Goal: Information Seeking & Learning: Check status

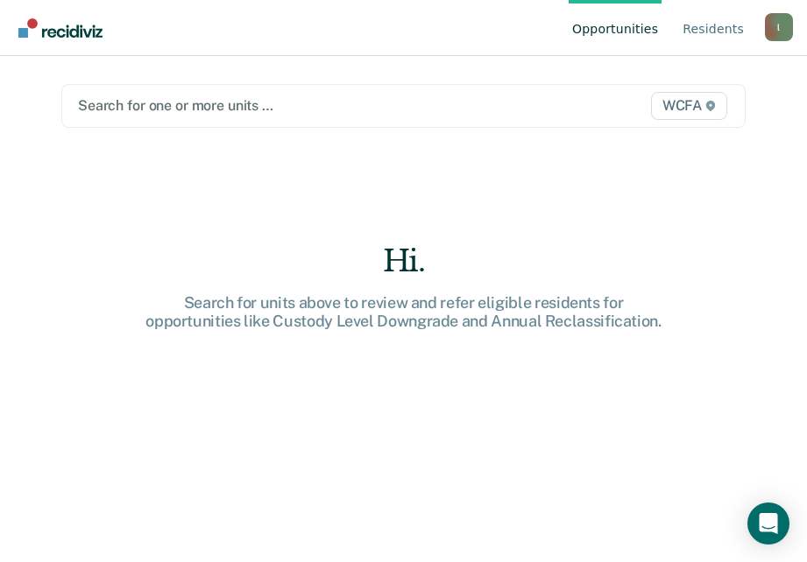
click at [133, 101] on div at bounding box center [305, 105] width 455 height 20
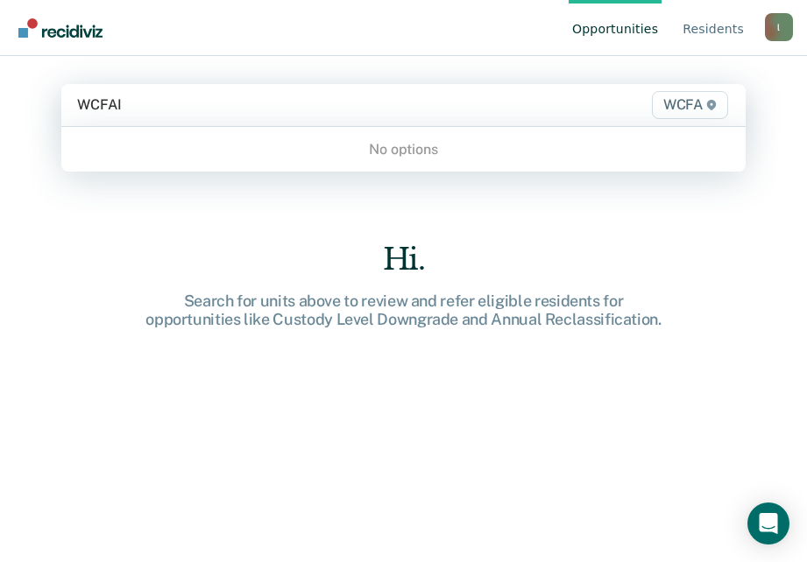
type input "WCFA"
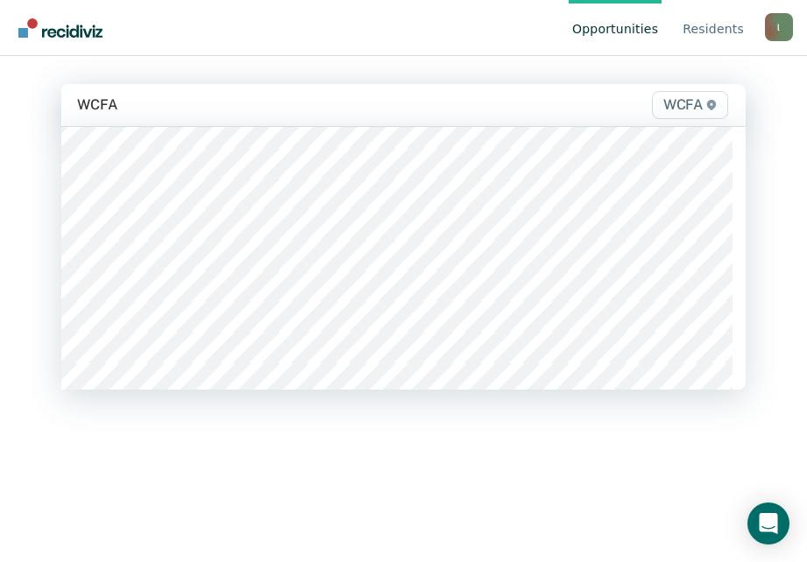
scroll to position [438, 0]
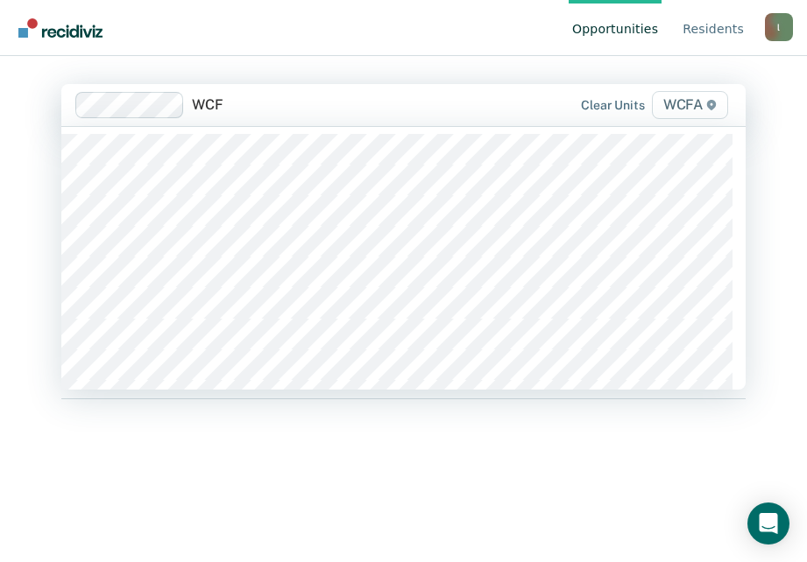
type input "WCFA"
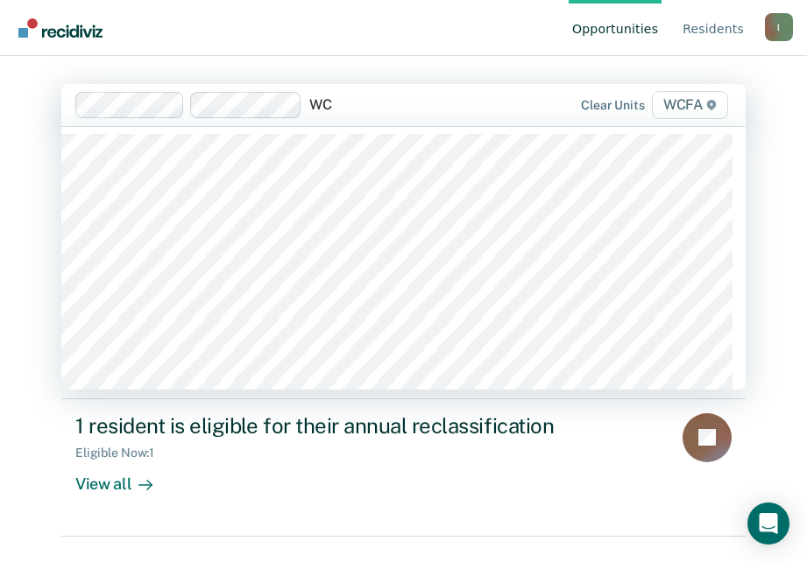
type input "W"
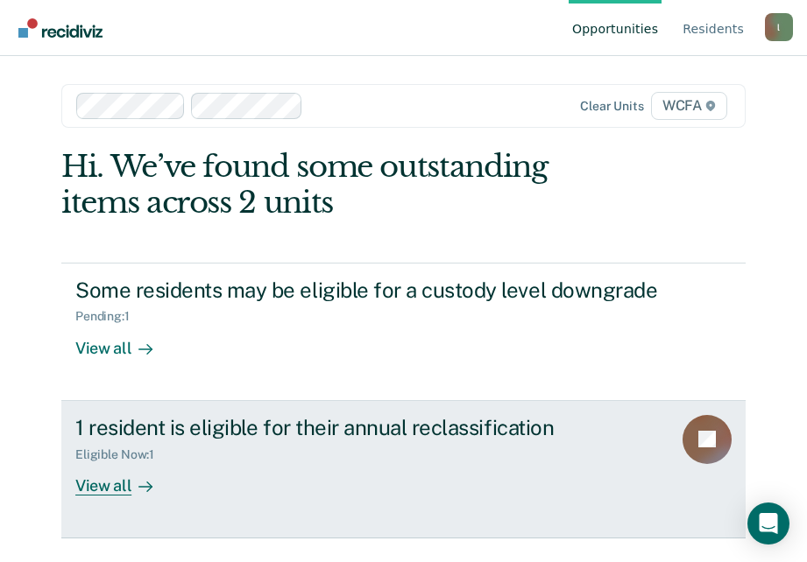
click at [385, 425] on div "1 resident is eligible for their annual reclassification" at bounding box center [366, 427] width 582 height 25
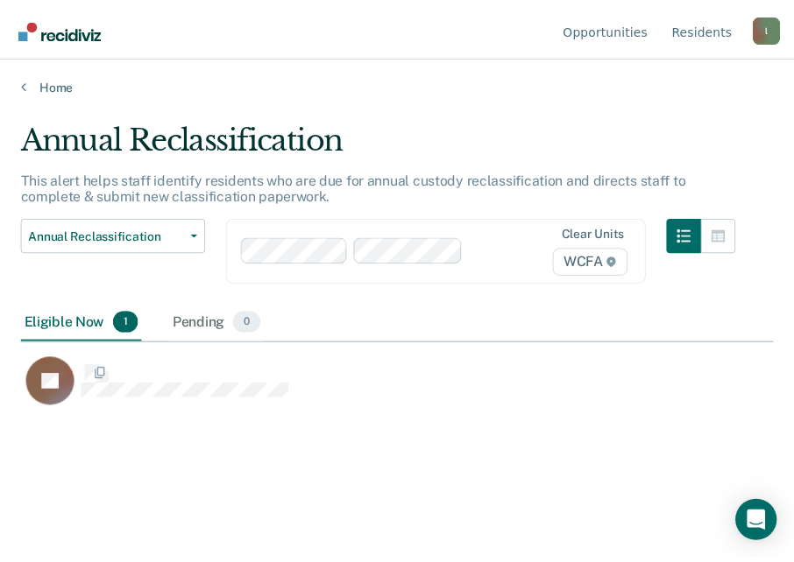
scroll to position [297, 751]
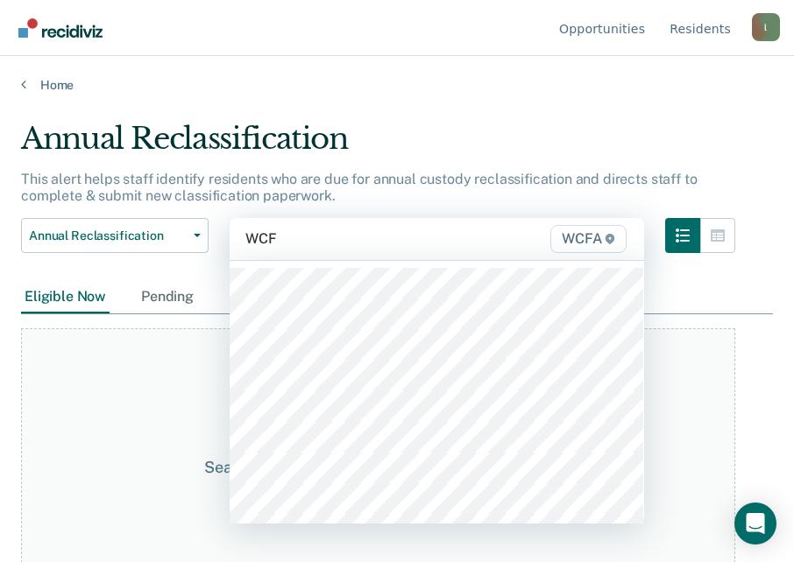
type input "WCFA"
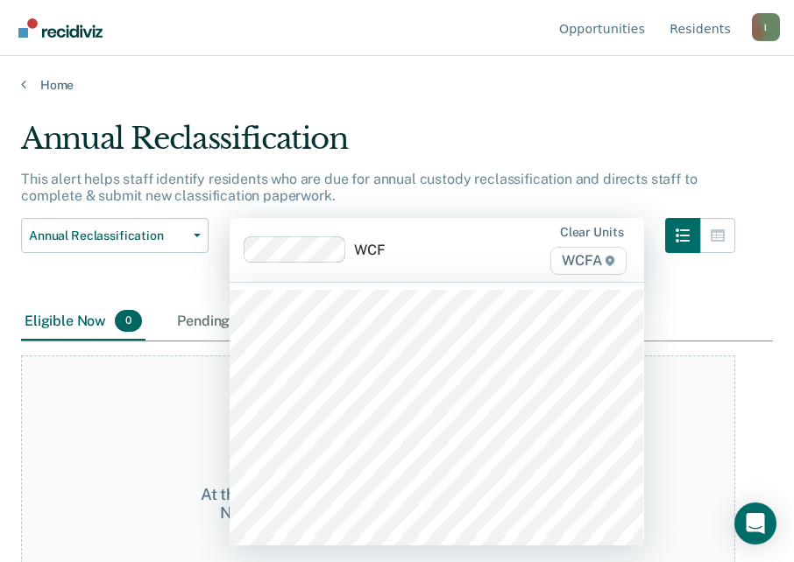
type input "WCFA"
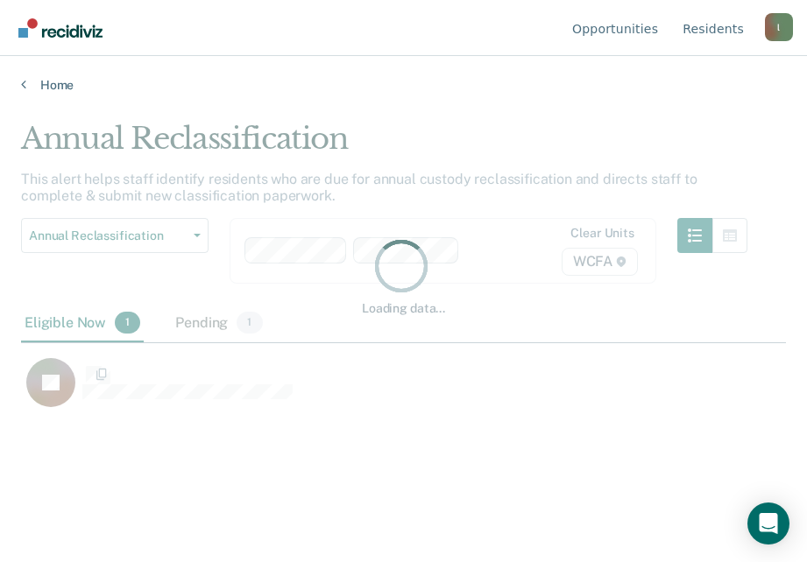
scroll to position [297, 751]
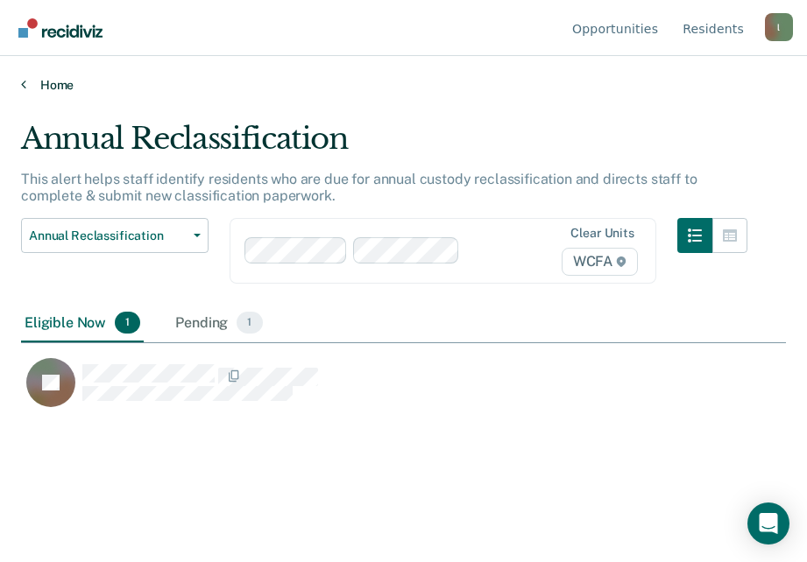
drag, startPoint x: 610, startPoint y: 73, endPoint x: 557, endPoint y: 89, distance: 56.0
click at [607, 71] on div "Home" at bounding box center [403, 74] width 807 height 37
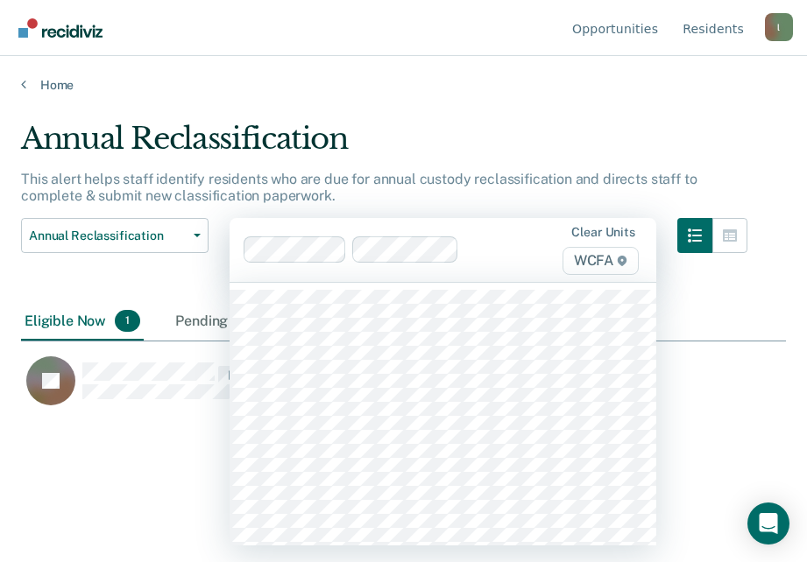
click at [479, 257] on div at bounding box center [493, 250] width 55 height 20
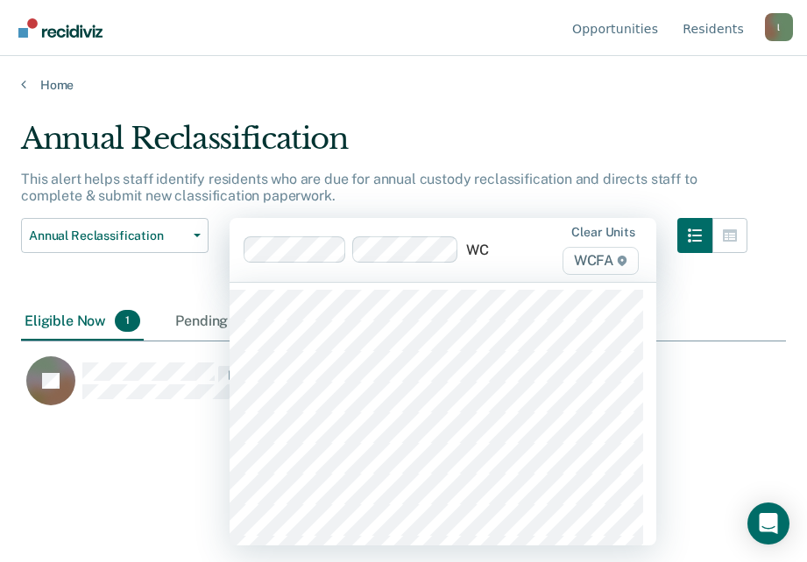
type input "WCF"
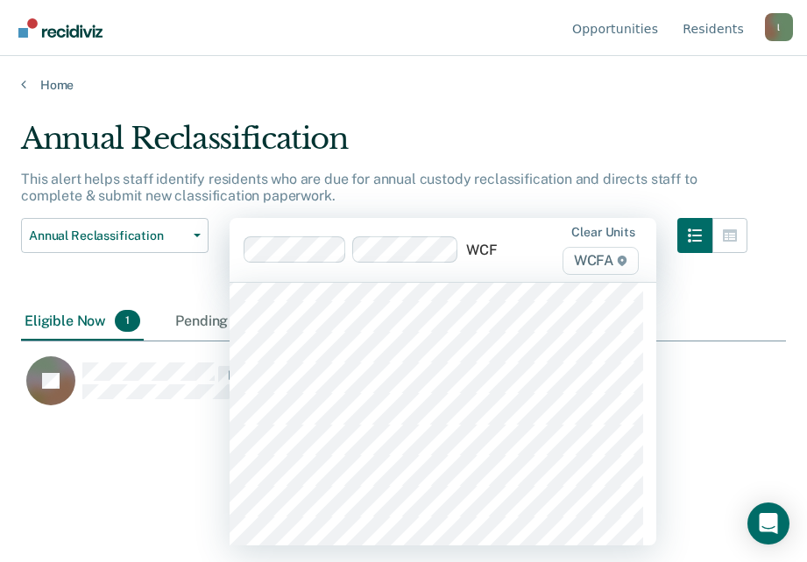
scroll to position [788, 0]
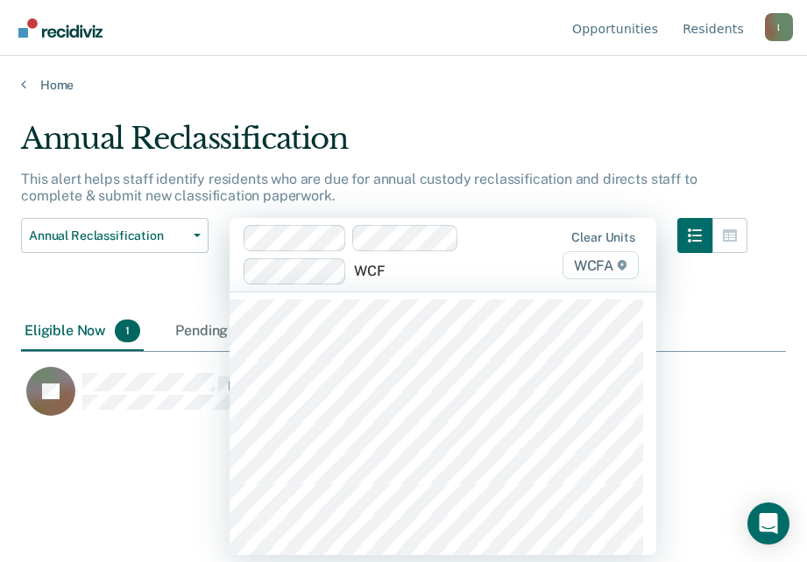
type input "WCFA"
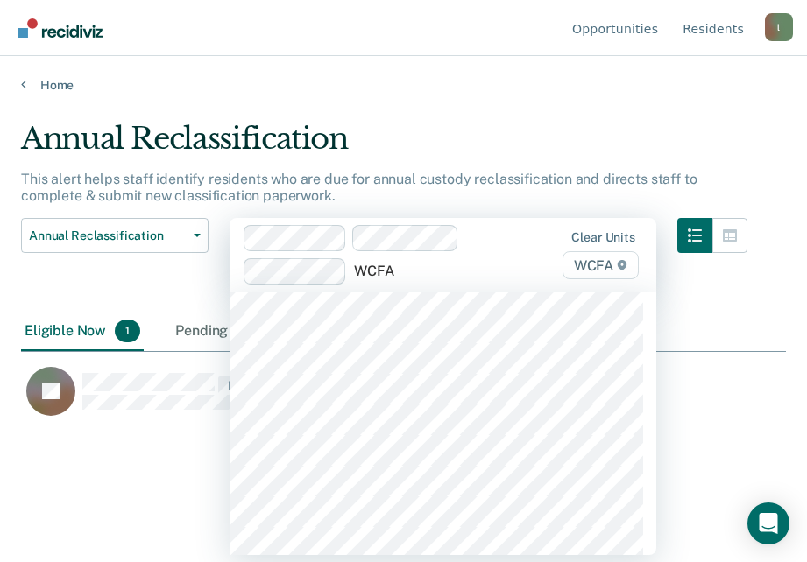
scroll to position [876, 0]
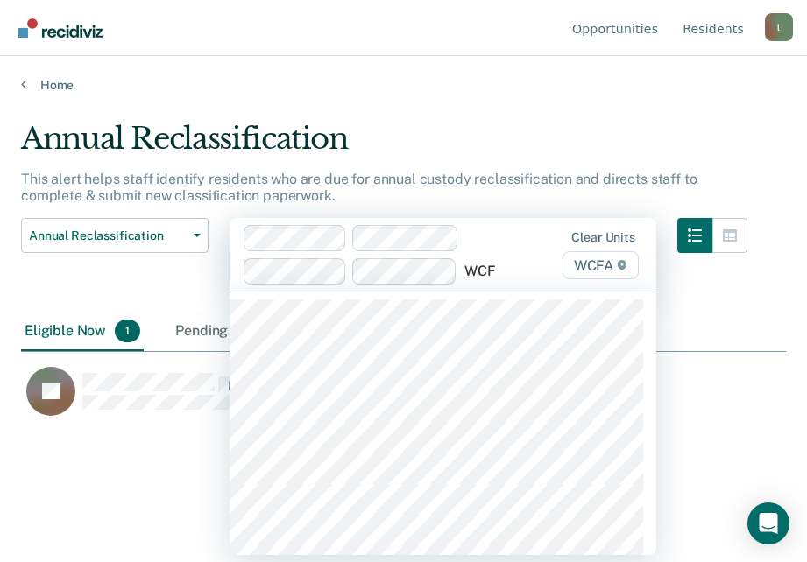
type input "WCFA"
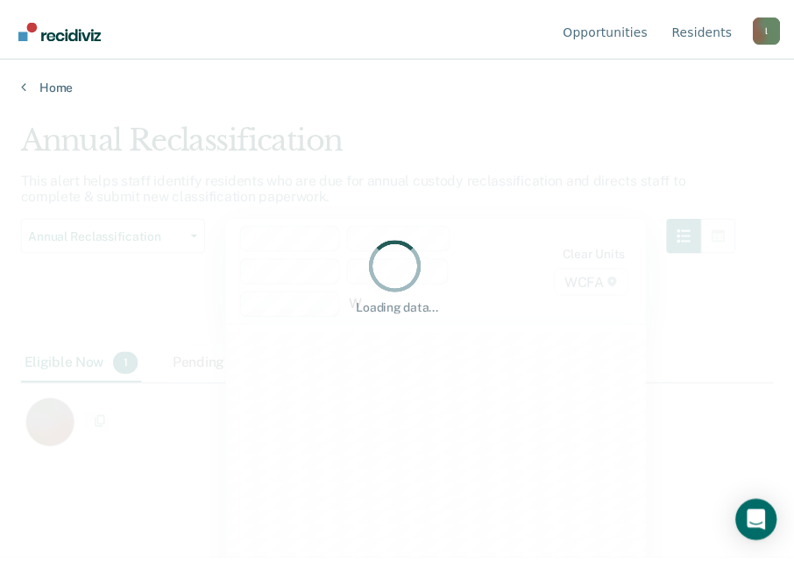
scroll to position [297, 738]
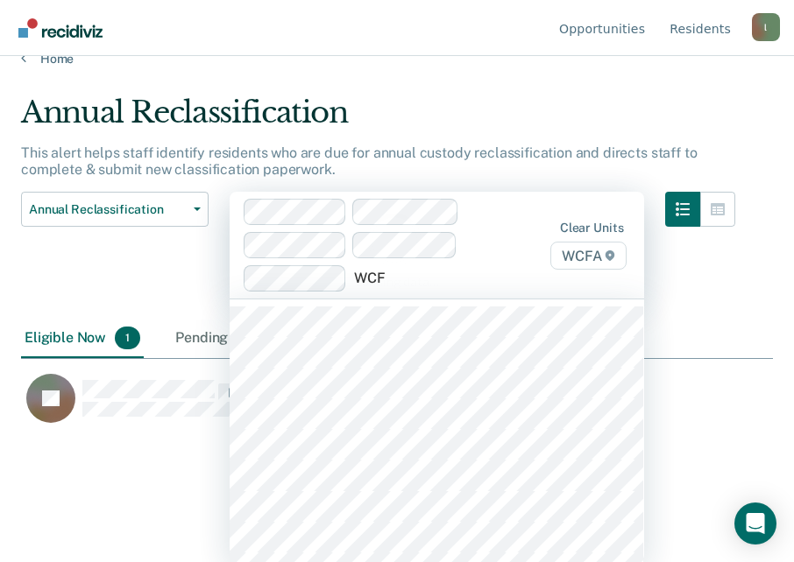
type input "WCFA"
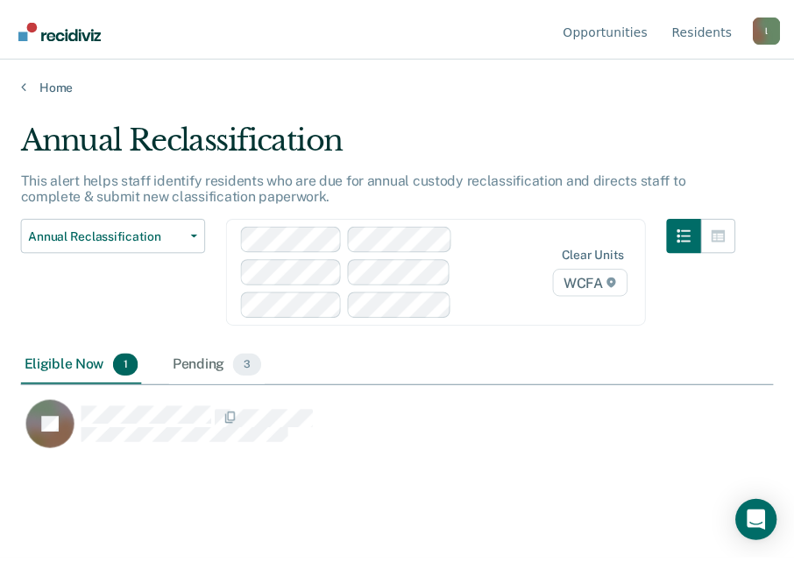
scroll to position [297, 751]
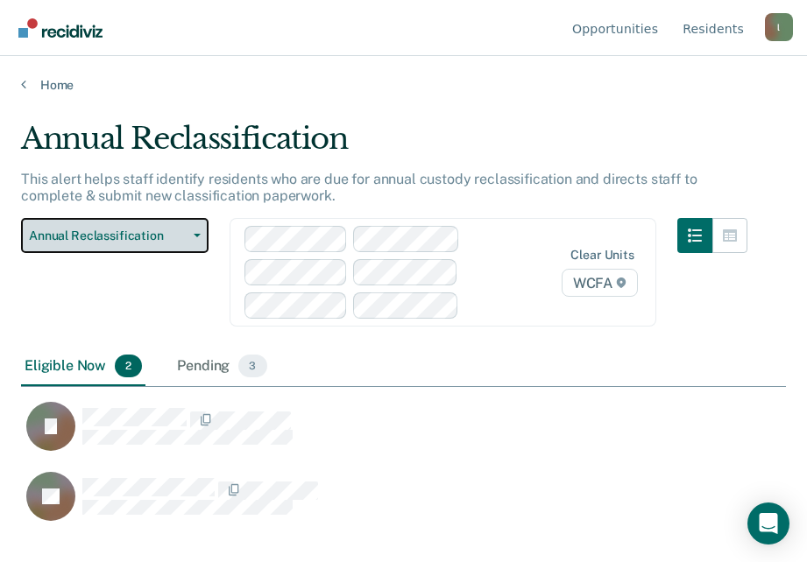
click at [196, 234] on icon "button" at bounding box center [197, 236] width 7 height 4
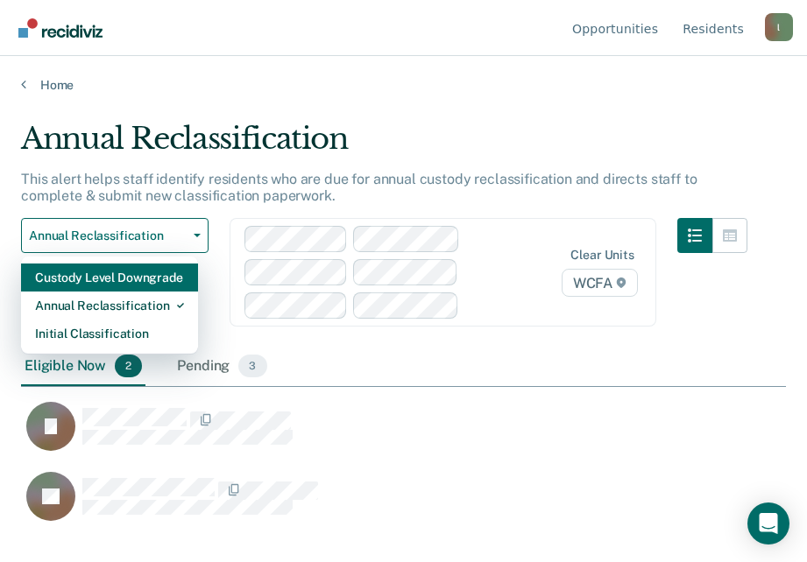
click at [157, 279] on div "Custody Level Downgrade" at bounding box center [109, 278] width 149 height 28
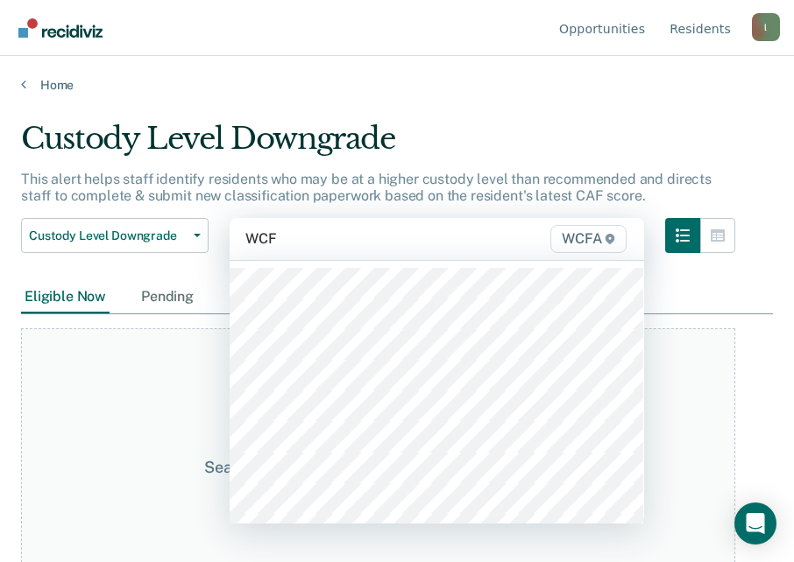
type input "WCFA"
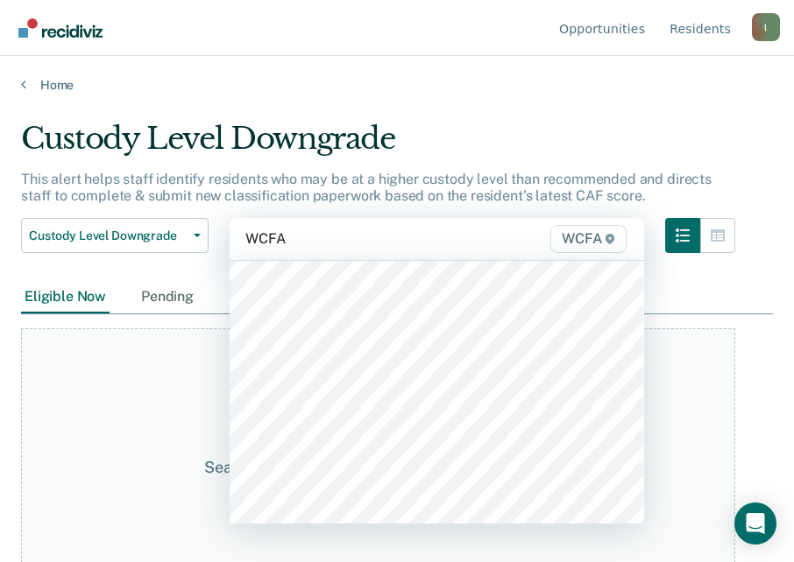
scroll to position [1401, 0]
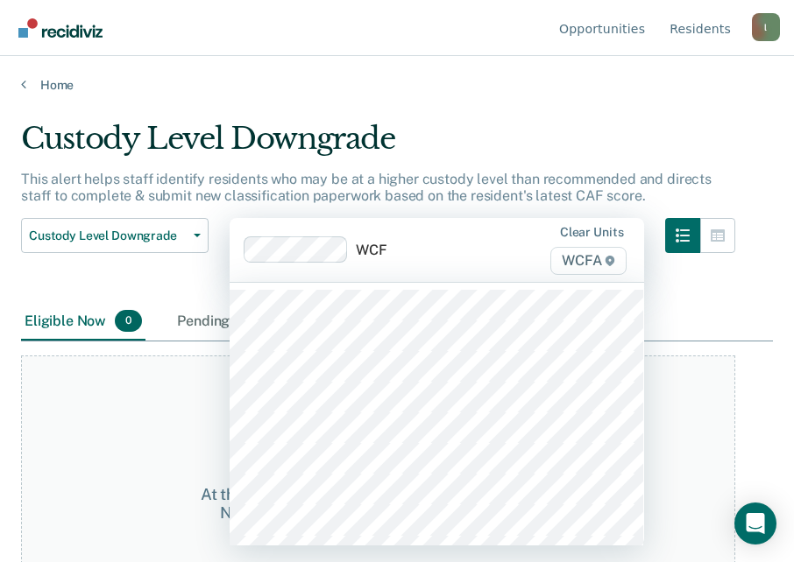
type input "WCFA"
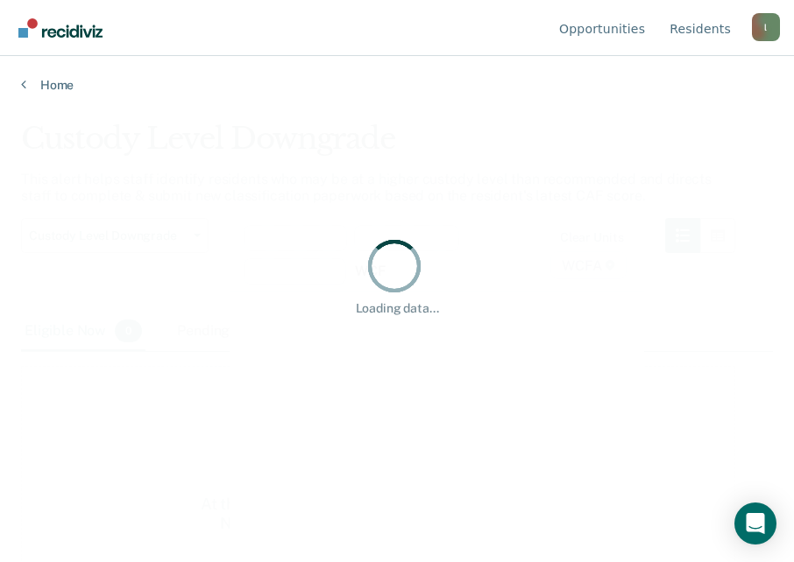
type input "WCFA"
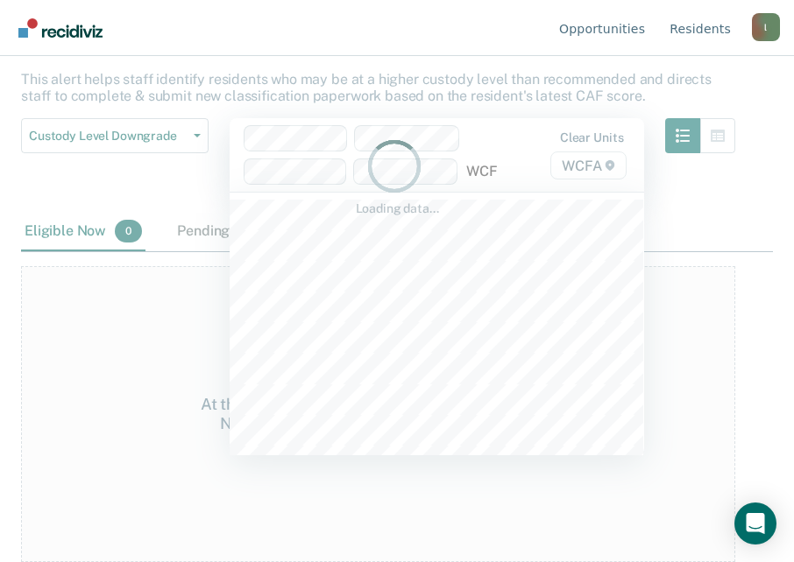
type input "WCFA"
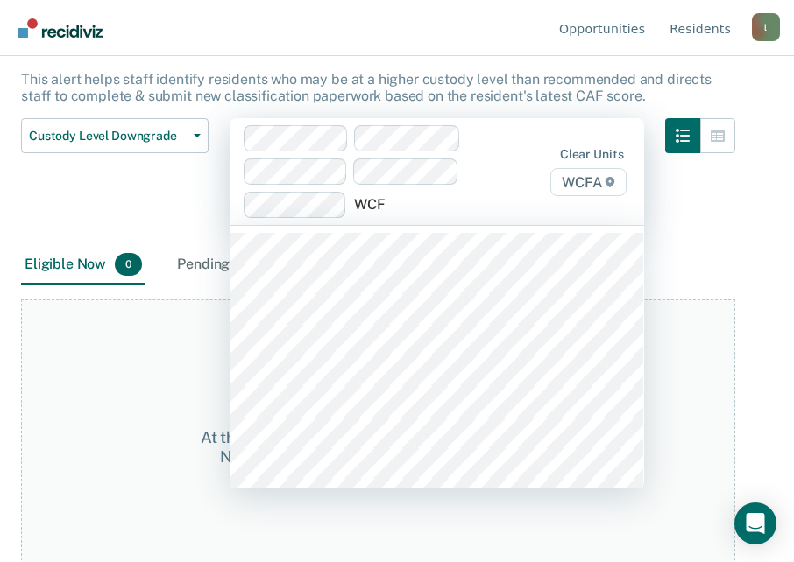
type input "WCFA"
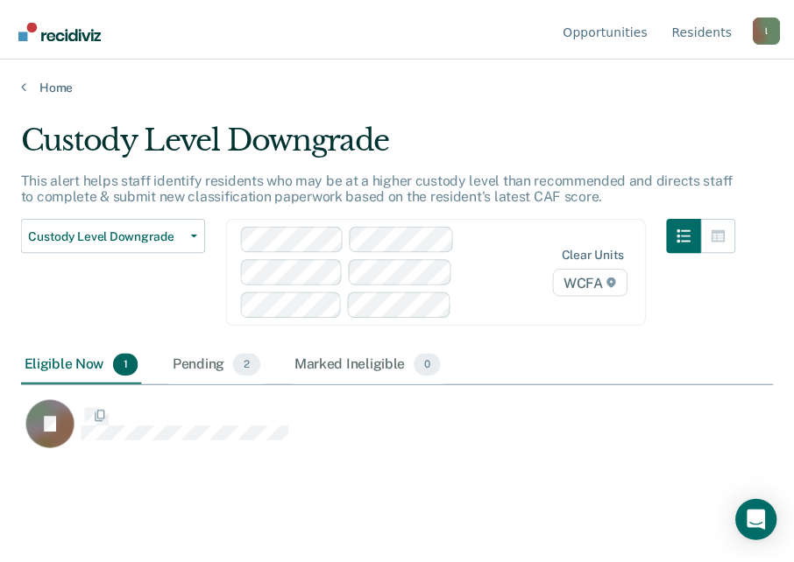
scroll to position [297, 751]
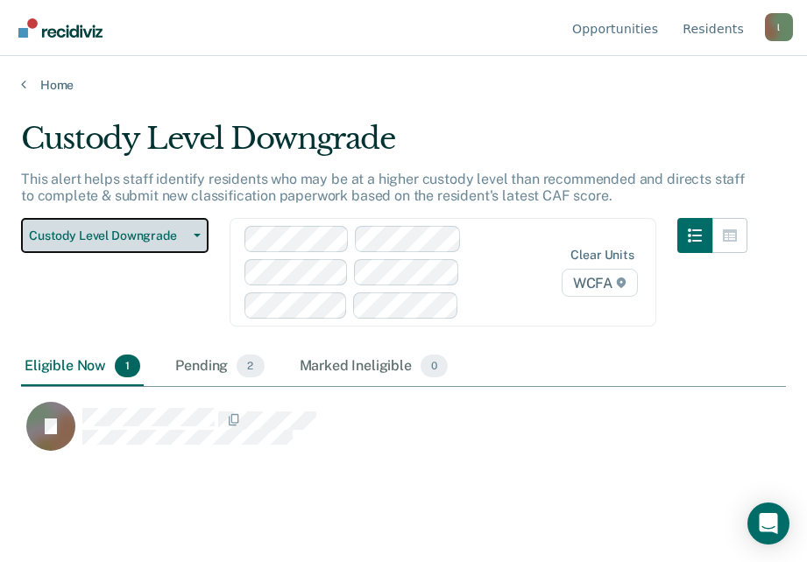
click at [196, 235] on icon "button" at bounding box center [197, 236] width 7 height 4
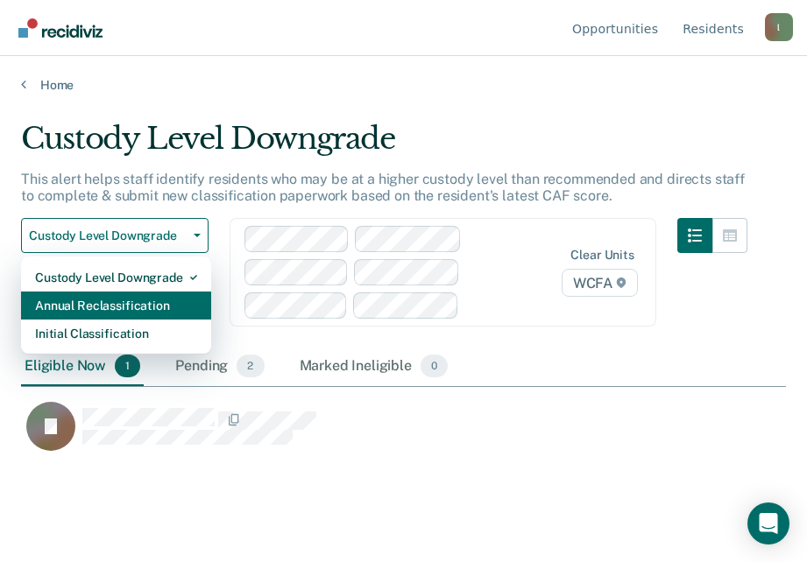
click at [145, 300] on div "Annual Reclassification" at bounding box center [116, 306] width 162 height 28
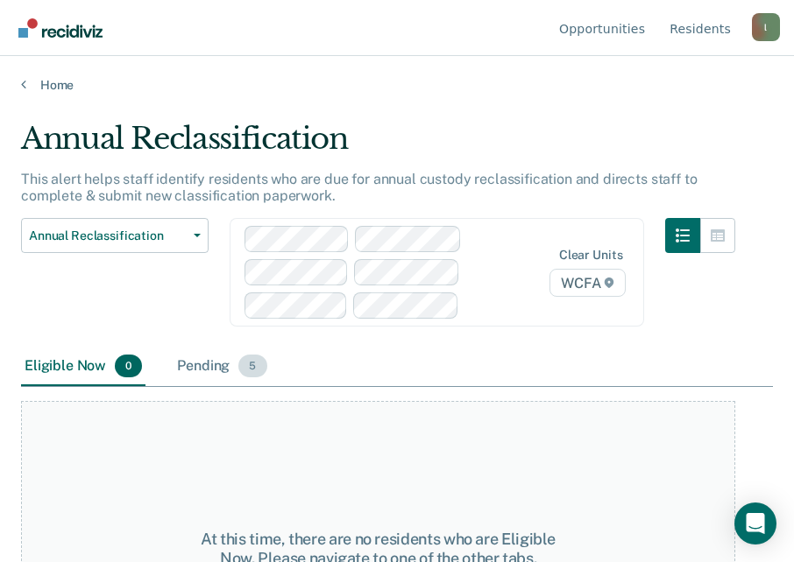
click at [213, 370] on div "Pending 5" at bounding box center [221, 367] width 96 height 39
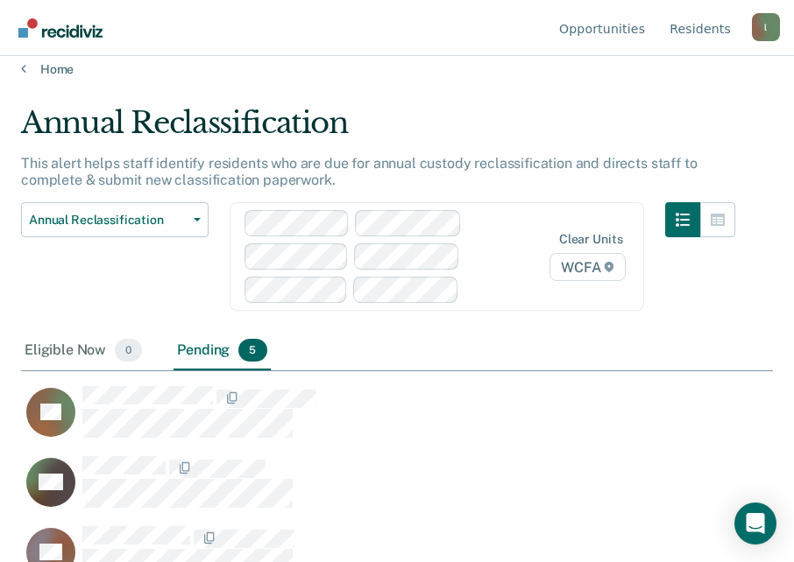
scroll to position [14, 0]
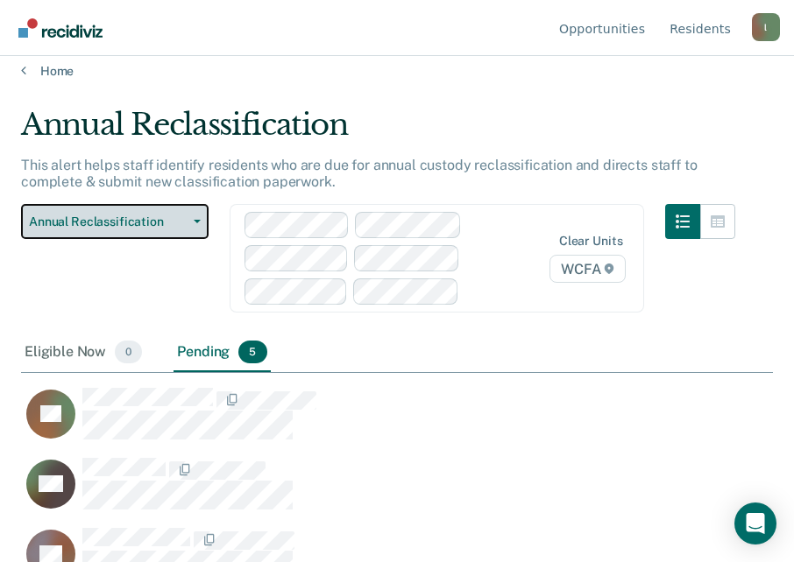
click at [195, 216] on button "Annual Reclassification" at bounding box center [114, 221] width 187 height 35
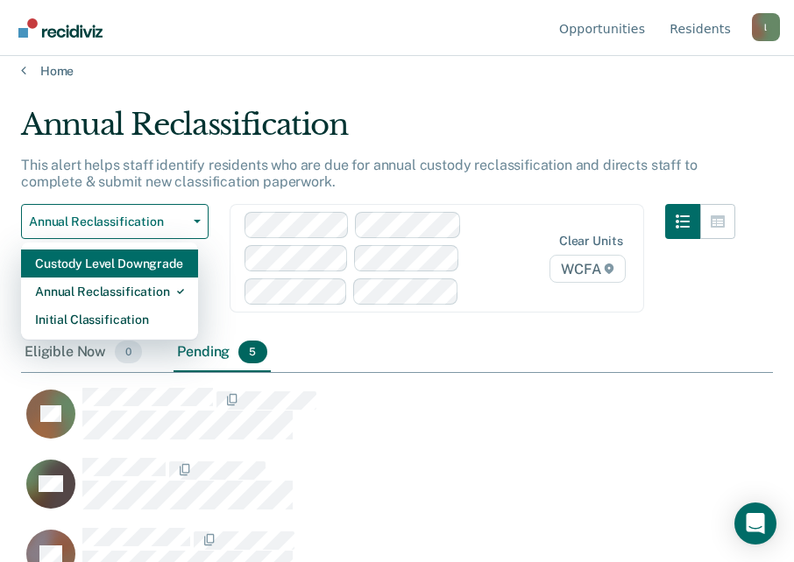
click at [142, 265] on div "Custody Level Downgrade" at bounding box center [109, 264] width 149 height 28
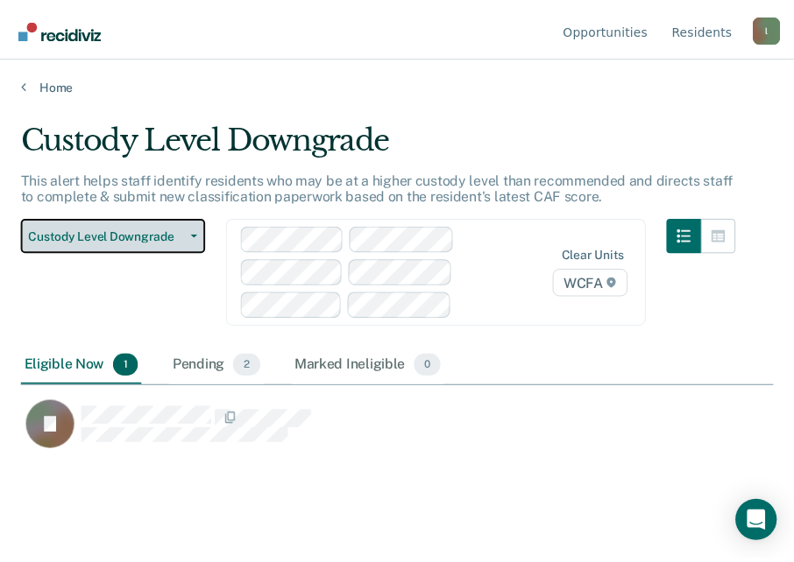
scroll to position [297, 751]
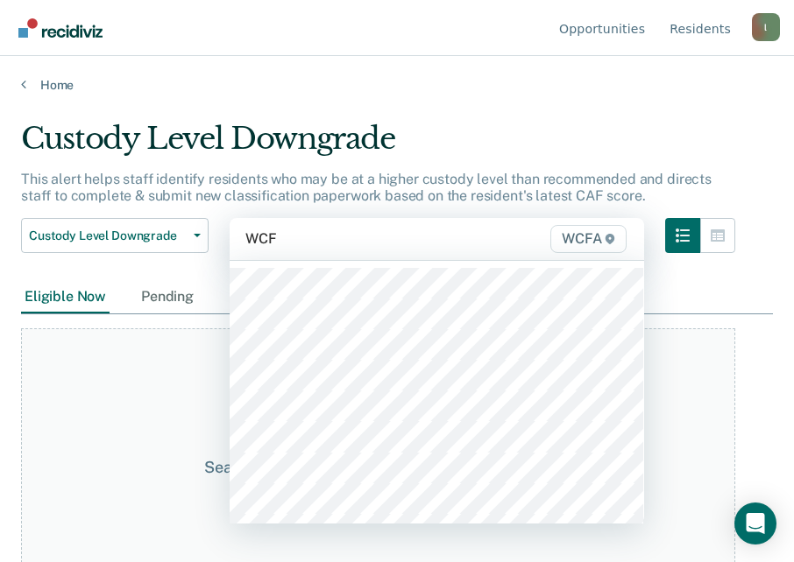
type input "WCFA"
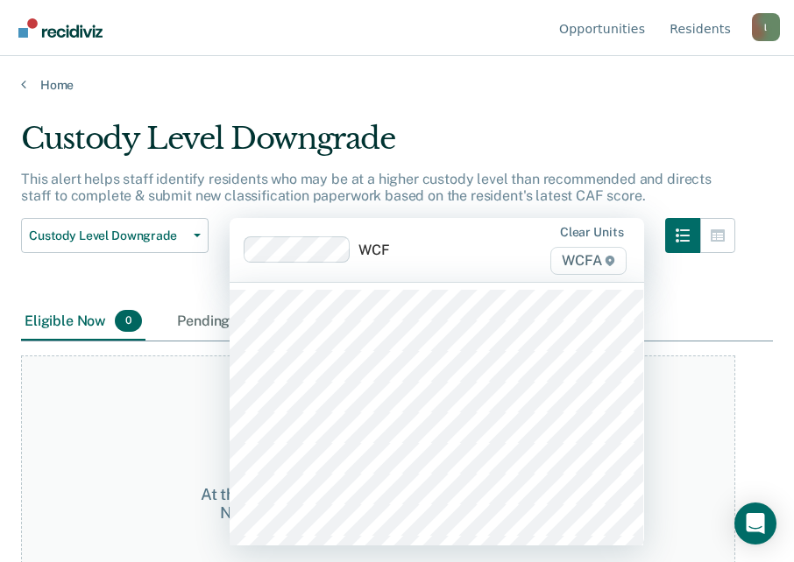
type input "WCFA"
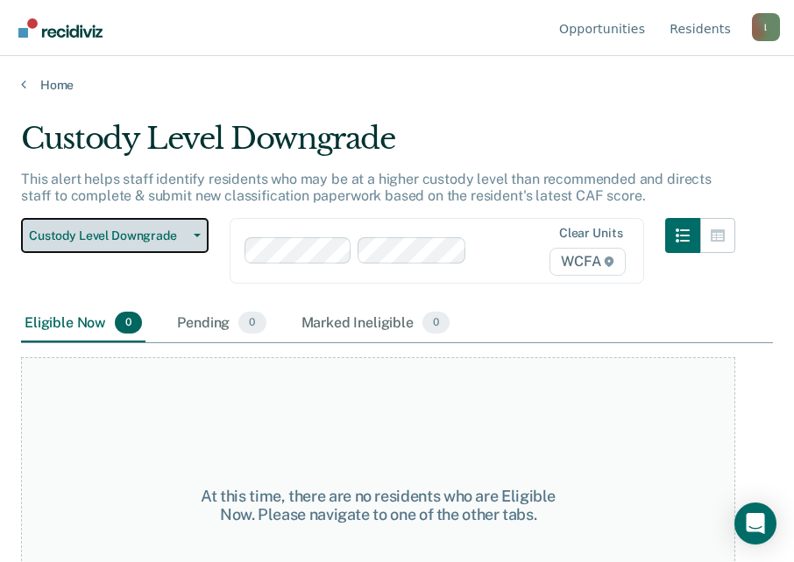
click at [196, 230] on button "Custody Level Downgrade" at bounding box center [114, 235] width 187 height 35
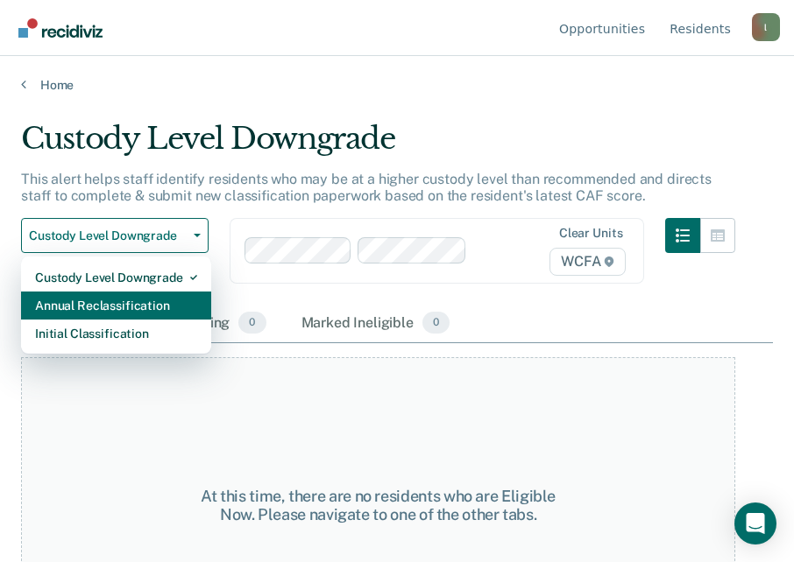
click at [145, 298] on div "Annual Reclassification" at bounding box center [116, 306] width 162 height 28
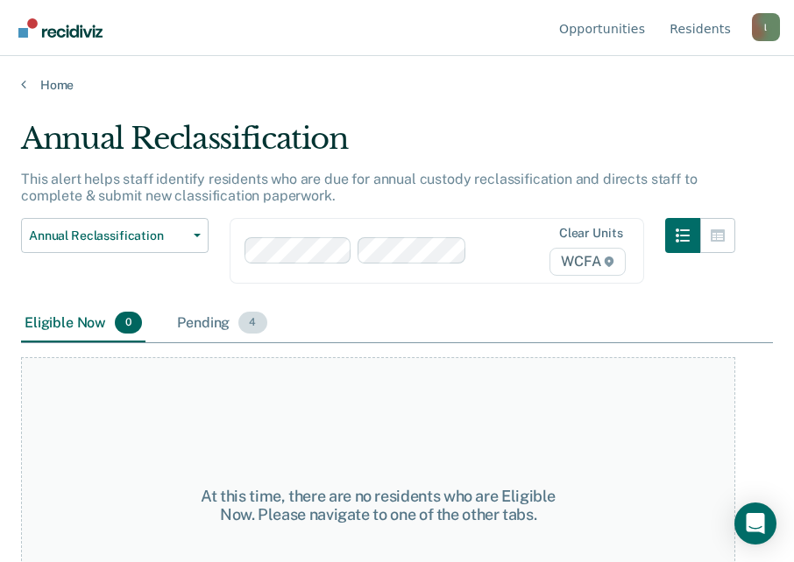
click at [213, 324] on div "Pending 4" at bounding box center [221, 324] width 96 height 39
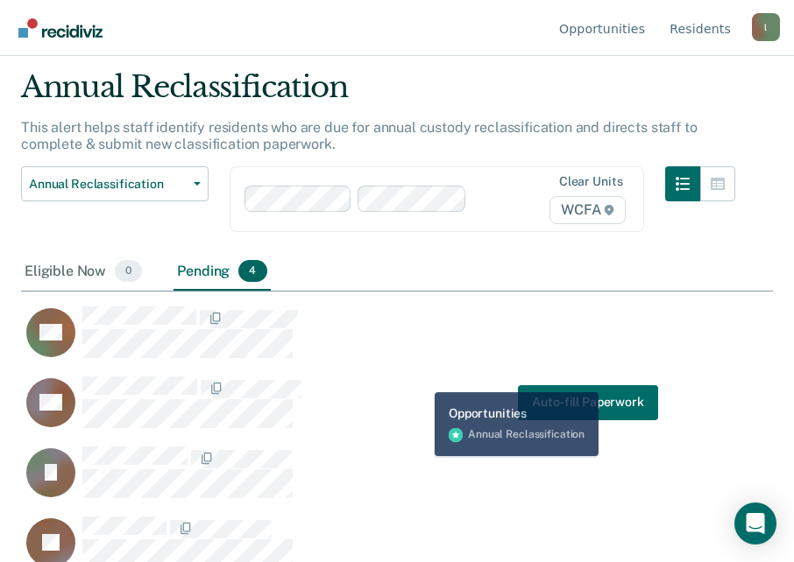
scroll to position [75, 0]
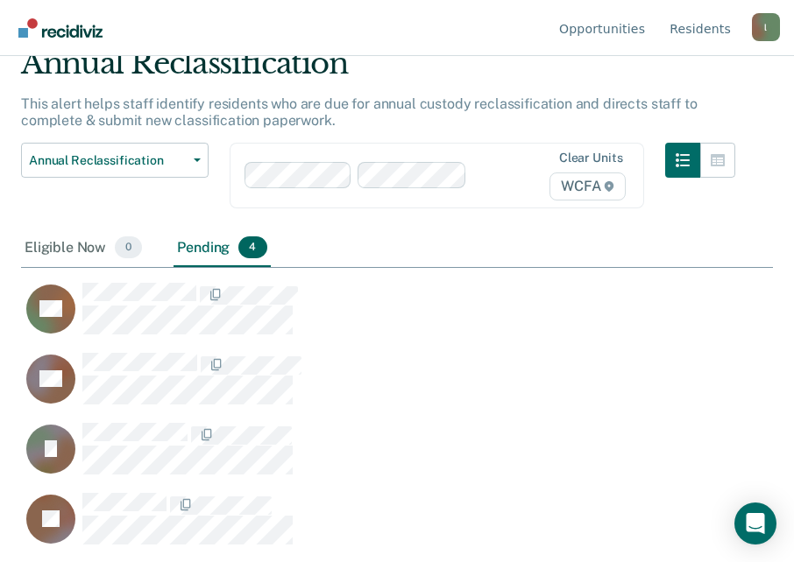
click at [505, 266] on div "Eligible Now 0 Pending 4" at bounding box center [396, 248] width 751 height 39
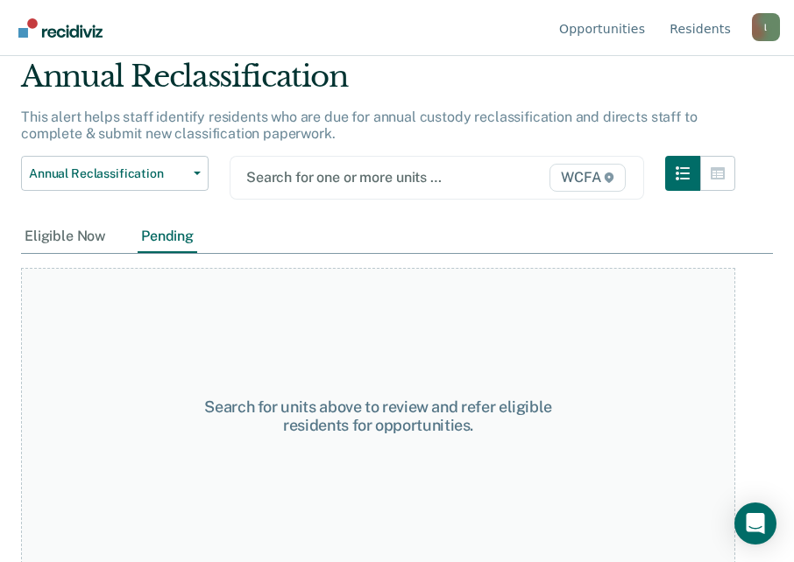
scroll to position [64, 0]
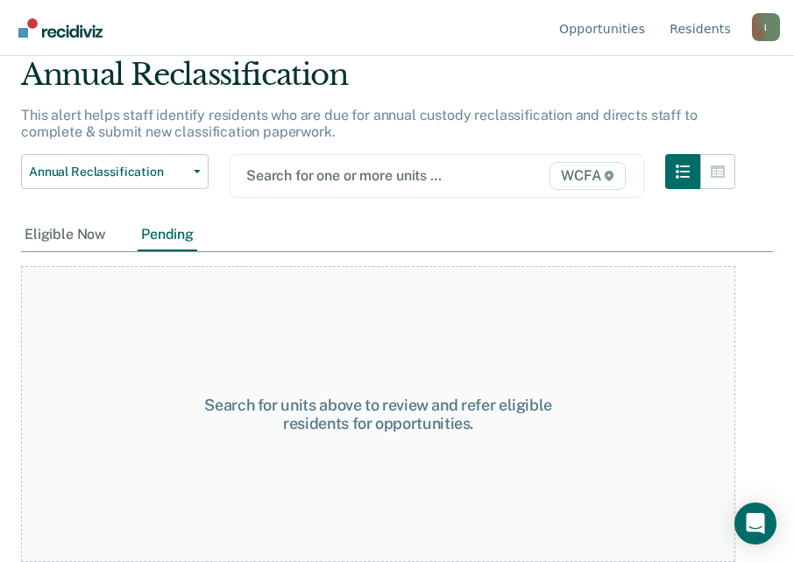
click at [277, 182] on div at bounding box center [379, 176] width 266 height 20
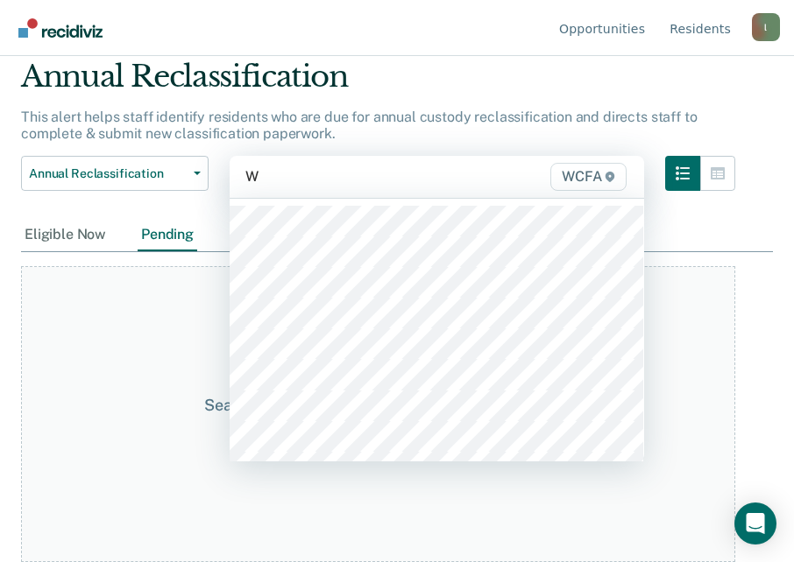
scroll to position [62, 0]
type input "WCFA"
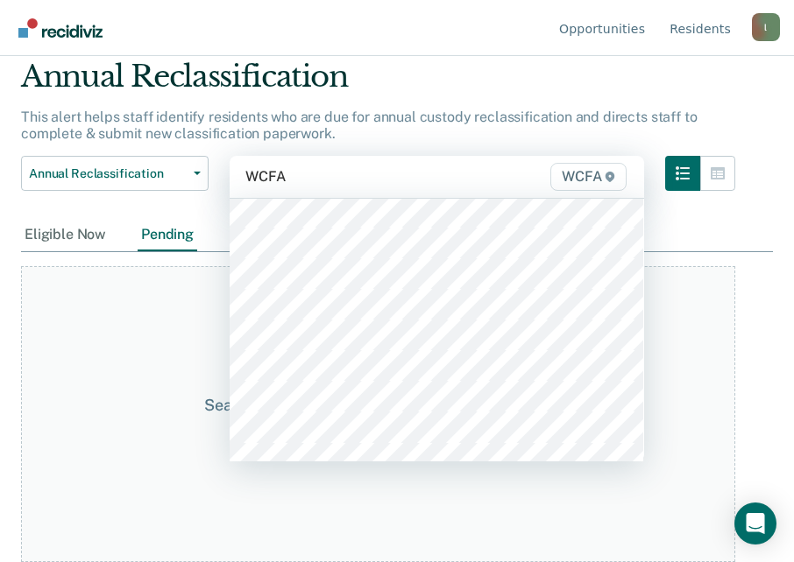
scroll to position [1724, 0]
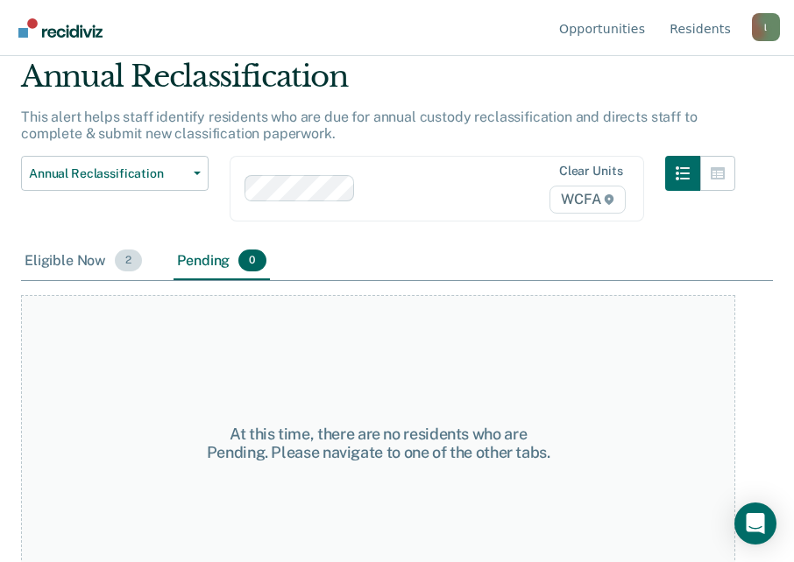
click at [77, 260] on div "Eligible Now 2" at bounding box center [83, 262] width 124 height 39
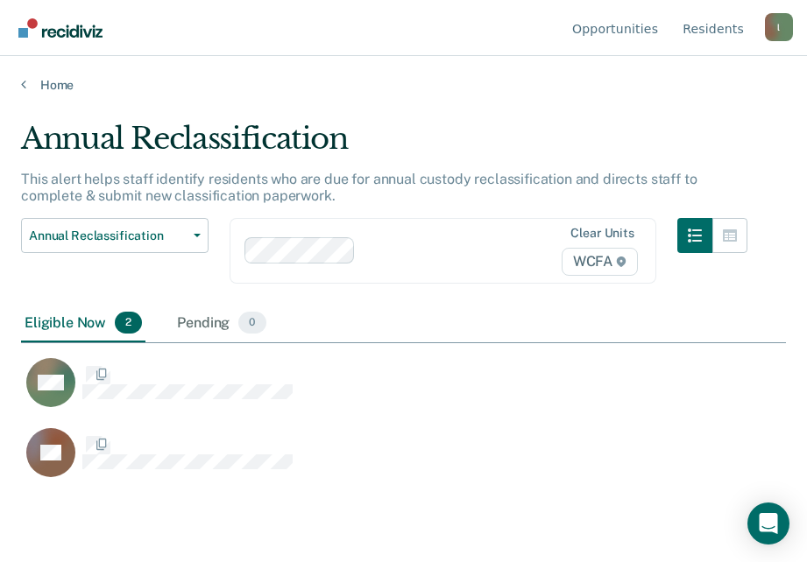
scroll to position [297, 751]
